Goal: Navigation & Orientation: Go to known website

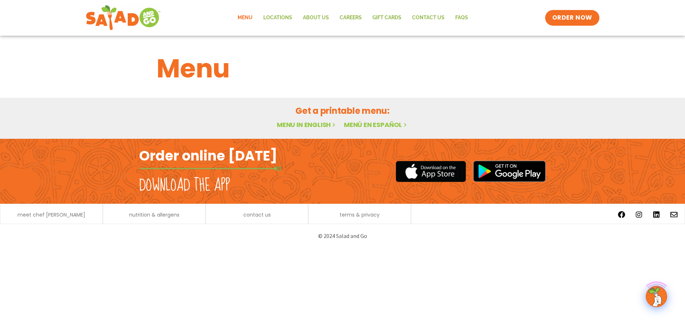
click at [309, 122] on link "Menu in English" at bounding box center [307, 124] width 60 height 9
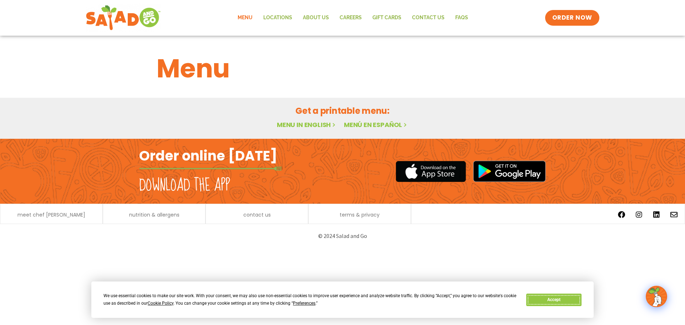
click at [565, 297] on button "Accept" at bounding box center [554, 300] width 55 height 12
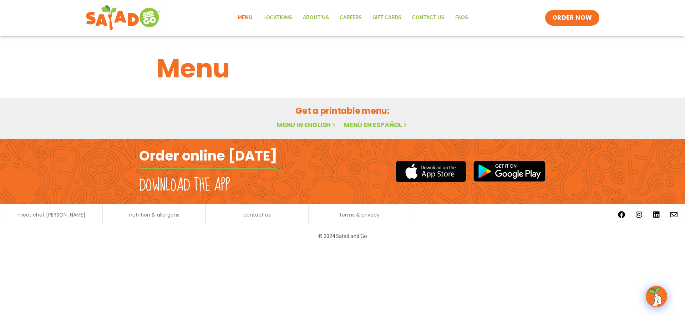
click at [296, 121] on link "Menu in English" at bounding box center [307, 124] width 60 height 9
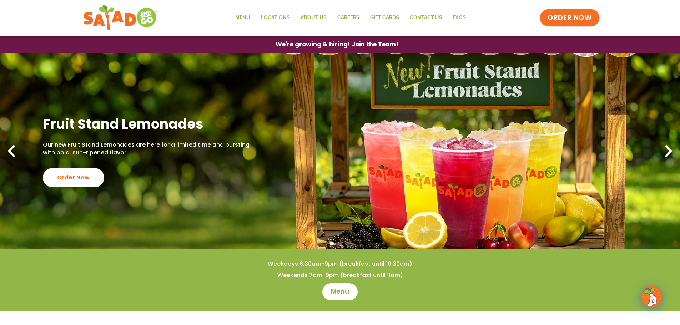
drag, startPoint x: 578, startPoint y: 7, endPoint x: 577, endPoint y: 14, distance: 7.1
click at [578, 7] on div "Menu Locations About Us Careers GIFT CARDS Contact Us FAQs Menu Menu Locations …" at bounding box center [340, 18] width 514 height 29
click at [577, 17] on span "ORDER NOW" at bounding box center [570, 17] width 44 height 9
